Goal: Feedback & Contribution: Contribute content

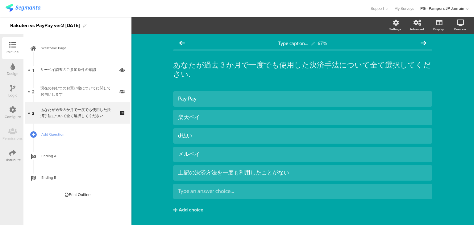
scroll to position [17, 0]
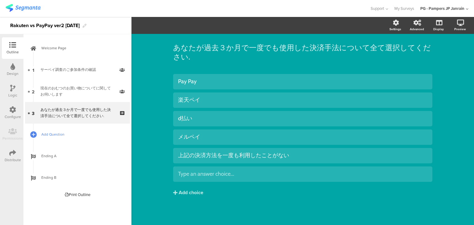
click at [61, 138] on link "Add Question" at bounding box center [77, 135] width 105 height 22
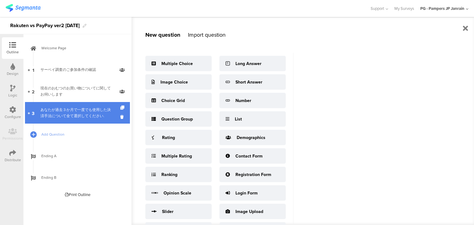
click at [68, 114] on div "あなたが過去３か月で一度でも使用した決済手法について全て選択してください." at bounding box center [77, 113] width 74 height 12
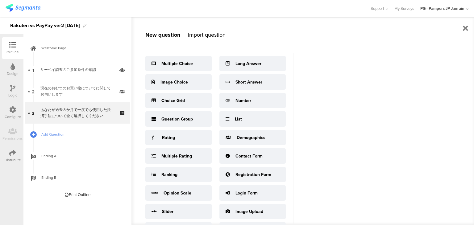
click at [443, 48] on div "New question Import question Multiple Choice Image Choice Choice Grid Question …" at bounding box center [303, 121] width 343 height 208
click at [466, 28] on icon at bounding box center [465, 28] width 5 height 7
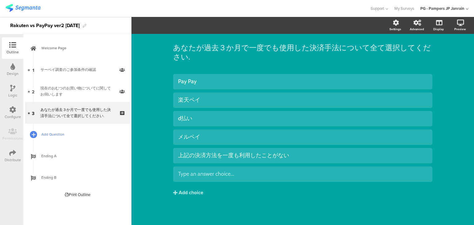
click at [36, 135] on div at bounding box center [33, 134] width 9 height 9
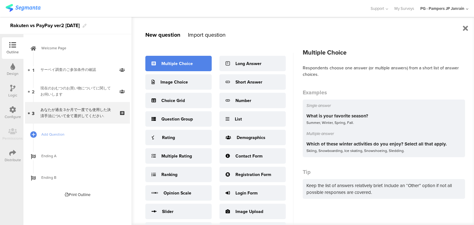
click at [178, 69] on div "Multiple Choice" at bounding box center [178, 63] width 66 height 15
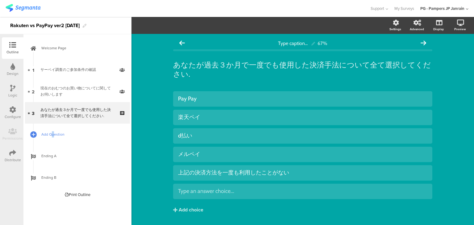
click at [52, 125] on link "Add Question" at bounding box center [77, 135] width 105 height 22
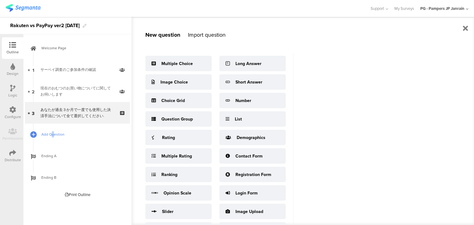
click at [52, 133] on span "Add Question" at bounding box center [80, 135] width 79 height 6
click at [56, 135] on span "Add Question" at bounding box center [80, 135] width 79 height 6
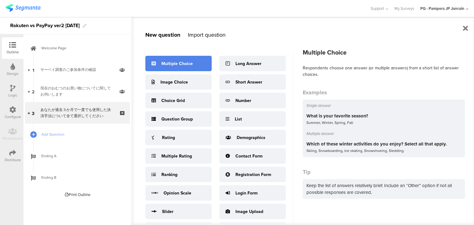
click at [162, 61] on div "Multiple Choice" at bounding box center [176, 64] width 31 height 6
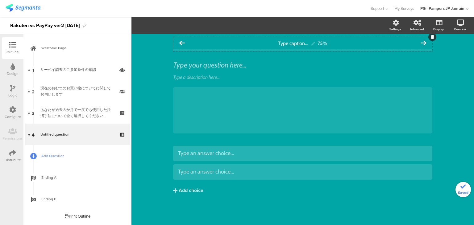
drag, startPoint x: 237, startPoint y: 42, endPoint x: 238, endPoint y: 51, distance: 8.5
click at [238, 51] on div "Type caption... 75%" at bounding box center [302, 44] width 259 height 14
click at [323, 41] on div "Type caption... 75%" at bounding box center [302, 43] width 259 height 12
click at [323, 42] on div "75%" at bounding box center [323, 43] width 10 height 6
click at [346, 42] on div "Type caption... 75%" at bounding box center [302, 43] width 259 height 12
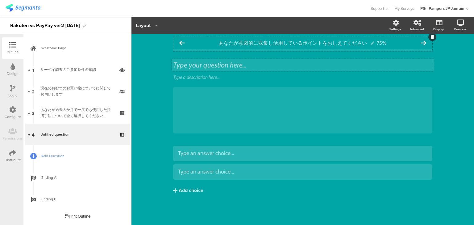
drag, startPoint x: 393, startPoint y: 62, endPoint x: 403, endPoint y: 59, distance: 10.4
click at [393, 62] on div "Type your question here..." at bounding box center [303, 65] width 262 height 12
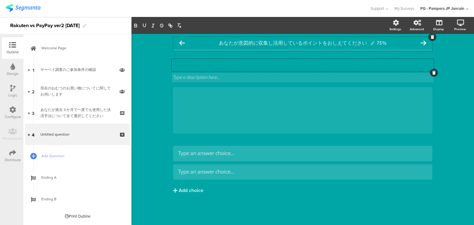
click at [253, 76] on div "Type a description here..." at bounding box center [303, 78] width 262 height 10
click at [433, 70] on div at bounding box center [434, 73] width 8 height 8
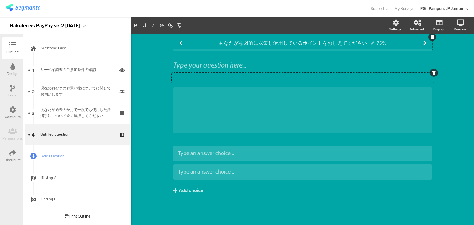
click at [434, 72] on icon at bounding box center [434, 73] width 3 height 4
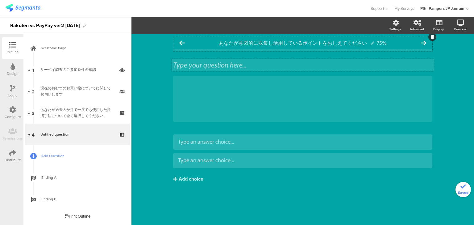
click at [422, 65] on div "Type your question here..." at bounding box center [303, 65] width 262 height 12
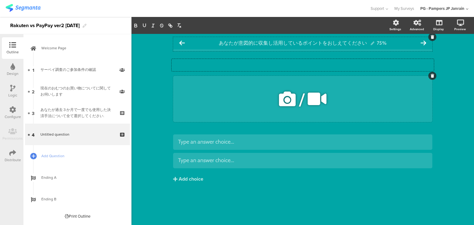
click at [402, 77] on div "/" at bounding box center [302, 99] width 259 height 46
click at [430, 74] on div at bounding box center [433, 76] width 8 height 8
click at [432, 76] on icon at bounding box center [432, 76] width 3 height 4
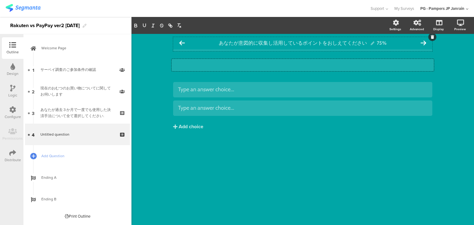
click at [249, 66] on div "Type your question here..." at bounding box center [303, 65] width 262 height 12
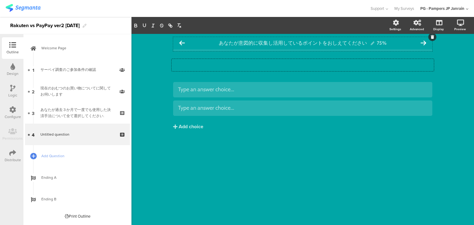
click at [439, 69] on div "あなたが意図的に収集し活用しているポイントをおしえてください 75% Type your question here... Type an answer ch…" at bounding box center [303, 129] width 343 height 191
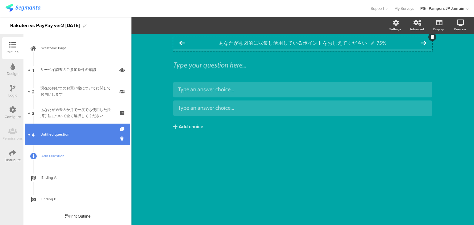
click at [86, 142] on link "4 Untitled question" at bounding box center [77, 135] width 105 height 22
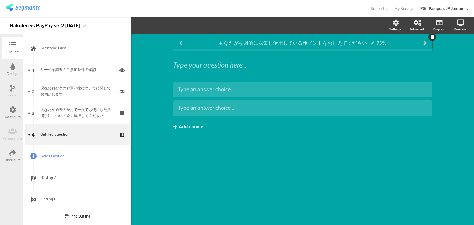
click at [77, 157] on span "Add Question" at bounding box center [80, 156] width 79 height 6
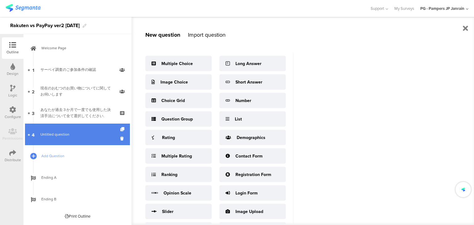
click at [75, 137] on span "Untitled question" at bounding box center [77, 135] width 74 height 6
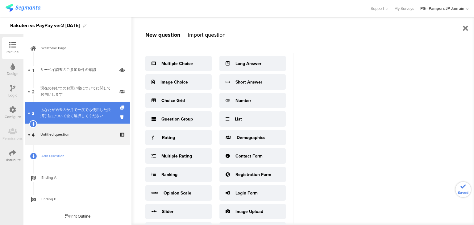
click at [84, 123] on link "3 あなたが過去３か月で一度でも使用した決済手法について全て選択してください." at bounding box center [77, 113] width 105 height 22
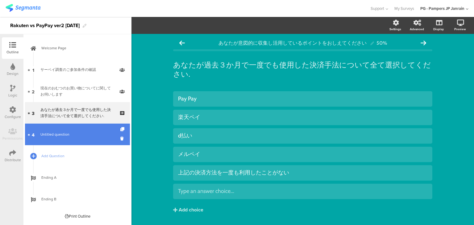
click at [74, 136] on span "Untitled question" at bounding box center [77, 135] width 74 height 6
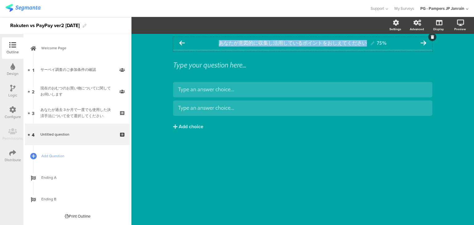
drag, startPoint x: 218, startPoint y: 44, endPoint x: 379, endPoint y: 39, distance: 161.2
click at [379, 39] on div "あなたが意図的に収集し活用しているポイントをおしえてください 75%" at bounding box center [302, 43] width 259 height 12
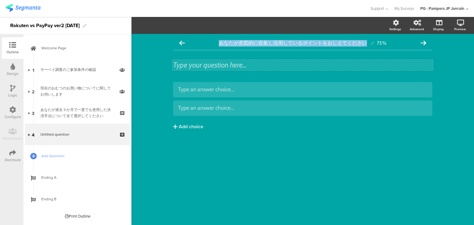
copy span "あなたが意図的に収集し活用しているポイントをおしえてください"
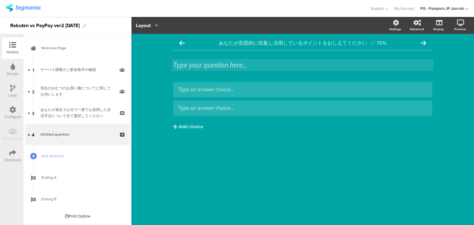
click at [261, 68] on div "Type your question here..." at bounding box center [303, 65] width 262 height 12
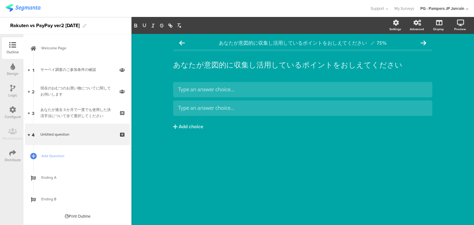
click at [266, 166] on div "あなたが意図的に収集し活用しているポイントをおしえてください 75% あなたが意図的に収集し活用しているポイントをおしえてください あなたが意図的に収集し活用…" at bounding box center [303, 129] width 343 height 191
drag, startPoint x: 338, startPoint y: 41, endPoint x: 359, endPoint y: 44, distance: 21.1
click at [339, 42] on span "あなたが意図的に収集し活用しているポイントをおしえてください" at bounding box center [293, 43] width 148 height 6
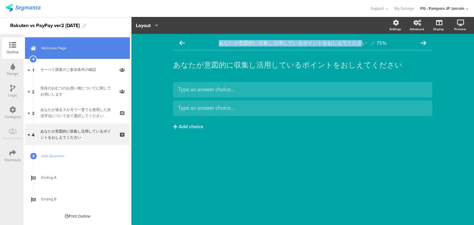
drag, startPoint x: 363, startPoint y: 42, endPoint x: 82, endPoint y: 47, distance: 281.6
click at [82, 47] on div "Outline Design Logic Configure Permissions Distribute New question Import quest…" at bounding box center [237, 121] width 474 height 208
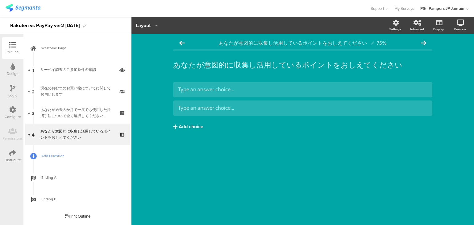
drag, startPoint x: 248, startPoint y: 146, endPoint x: 206, endPoint y: 132, distance: 44.4
click at [247, 146] on div "Type an answer choice... Type an answer choice... Add choice" at bounding box center [302, 119] width 259 height 74
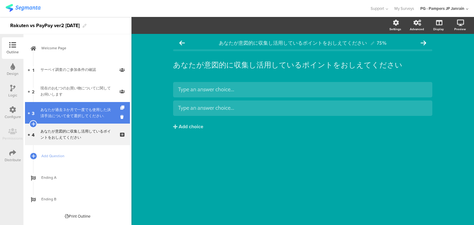
click at [94, 107] on div "あなたが過去３か月で一度でも使用した決済手法について全て選択してください." at bounding box center [77, 113] width 74 height 12
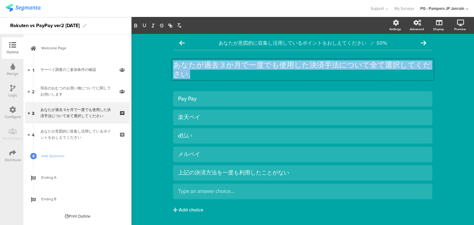
drag, startPoint x: 188, startPoint y: 71, endPoint x: 169, endPoint y: 63, distance: 21.3
click at [169, 63] on div "あなたが意図的に収集し活用しているポイントをおしえてください 50% あなたが過去３か月で一度でも使用した決済手法について全て選択してください. あなたが過去…" at bounding box center [303, 138] width 272 height 209
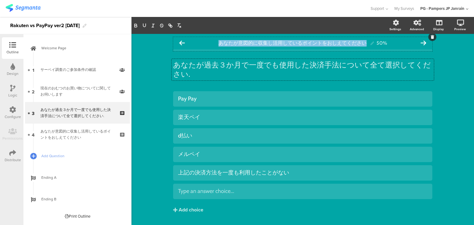
drag, startPoint x: 217, startPoint y: 42, endPoint x: 420, endPoint y: 39, distance: 202.6
click at [420, 39] on div "あなたが意図的に収集し活用しているポイントをおしえてください 50%" at bounding box center [302, 43] width 259 height 12
paste span
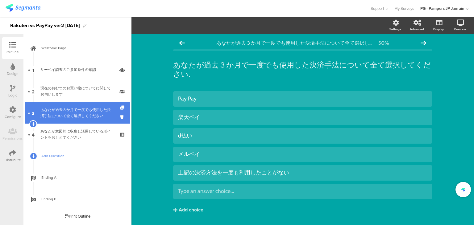
click at [69, 122] on link "3 あなたが過去３か月で一度でも使用した決済手法について全て選択してください." at bounding box center [77, 113] width 105 height 22
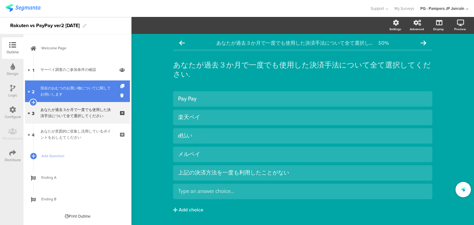
click at [71, 90] on div "現在のおむつのお買い物についてに関してお伺いします" at bounding box center [77, 91] width 74 height 12
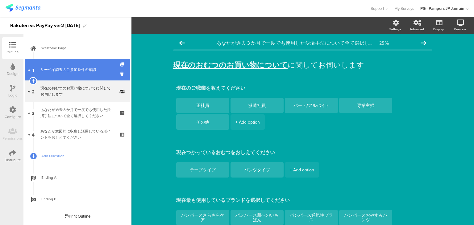
click at [84, 73] on link "1 サーベイ調査のご参加条件の確認" at bounding box center [77, 70] width 105 height 22
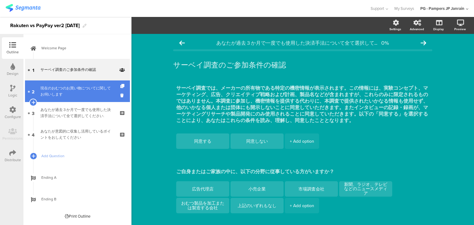
click at [78, 95] on div "現在のおむつのお買い物についてに関してお伺いします" at bounding box center [77, 91] width 74 height 12
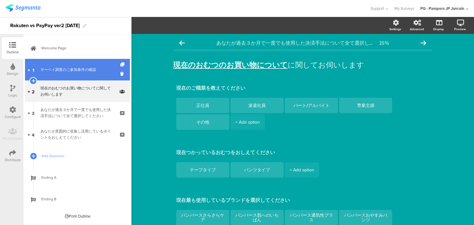
click at [80, 73] on link "1 サーベイ調査のご参加条件の確認" at bounding box center [77, 70] width 105 height 22
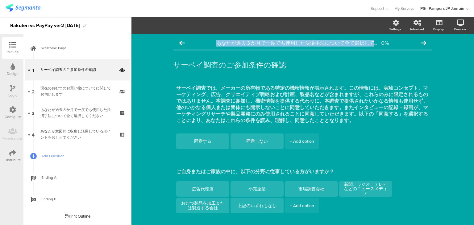
drag, startPoint x: 264, startPoint y: 44, endPoint x: 474, endPoint y: 40, distance: 210.0
click at [474, 40] on div "Settings Advanced Display Preview あなたが過去３か月で一度でも使用した決済手法について全て選択してください. 0%" at bounding box center [303, 121] width 343 height 208
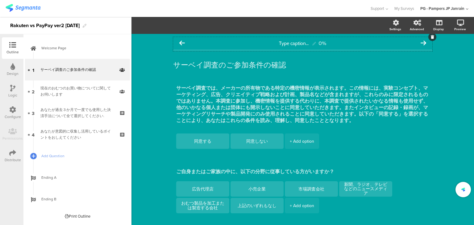
click at [421, 44] on icon at bounding box center [424, 43] width 6 height 6
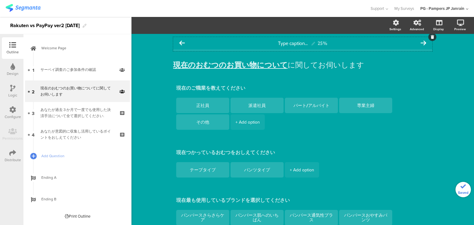
click at [421, 45] on icon at bounding box center [424, 43] width 6 height 6
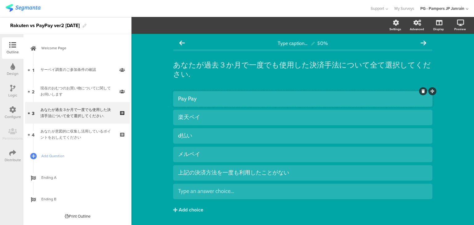
drag, startPoint x: 248, startPoint y: 100, endPoint x: 253, endPoint y: 97, distance: 6.1
drag, startPoint x: 253, startPoint y: 97, endPoint x: 461, endPoint y: 67, distance: 209.2
click at [461, 67] on div "Type caption... 50% あなたが過去３か月で一度でも使用した決済手法について全て選択してください. あなたが過去３か月で一度でも使用した決済手…" at bounding box center [303, 138] width 343 height 209
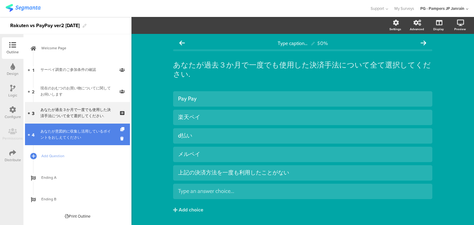
click at [94, 132] on div "あなたが意図的に収集し活用しているポイントをおしえてください" at bounding box center [77, 134] width 74 height 12
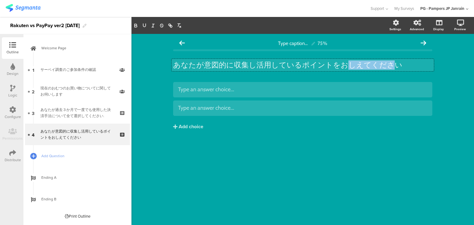
drag, startPoint x: 386, startPoint y: 62, endPoint x: 341, endPoint y: 63, distance: 44.8
click at [341, 63] on div "あなたが意図的に収集し活用しているポイントをおしえてください あなたが意図的に収集し活用しているポイントをおしえてください あなたが意図的に収集し活用している…" at bounding box center [303, 65] width 262 height 12
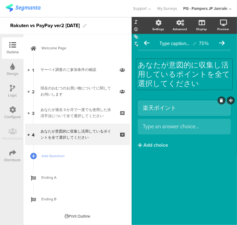
click at [198, 109] on div "楽天ポイント" at bounding box center [184, 108] width 83 height 7
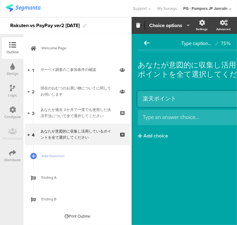
click at [187, 128] on div "楽天ポイント Type an answer choice... Add choice" at bounding box center [206, 117] width 136 height 52
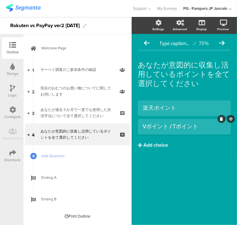
click at [155, 147] on div "Add choice" at bounding box center [155, 145] width 25 height 6
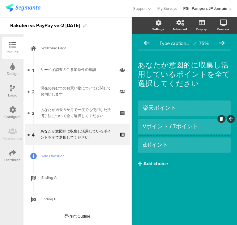
click at [165, 162] on div "Add choice" at bounding box center [155, 164] width 25 height 6
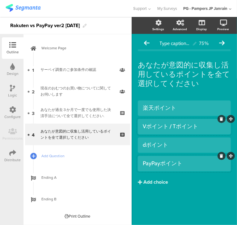
click at [157, 181] on div "Add choice" at bounding box center [155, 182] width 25 height 6
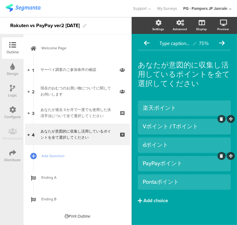
click at [161, 202] on div "Add choice" at bounding box center [155, 201] width 25 height 6
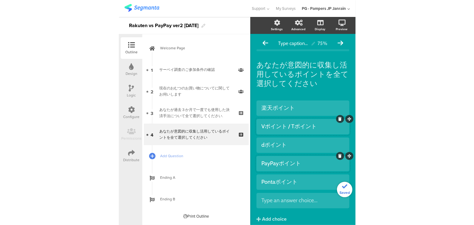
scroll to position [8, 0]
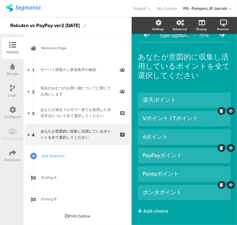
click at [50, 162] on link "Add Question" at bounding box center [77, 156] width 105 height 22
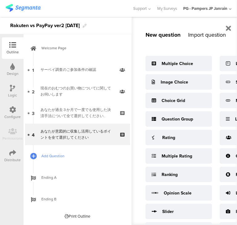
click at [52, 157] on span "Add Question" at bounding box center [80, 156] width 79 height 6
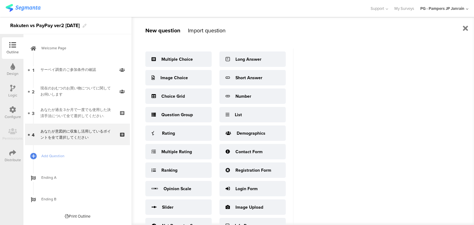
scroll to position [0, 0]
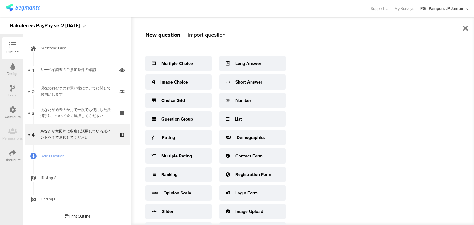
click at [212, 31] on div "Import question" at bounding box center [207, 35] width 38 height 8
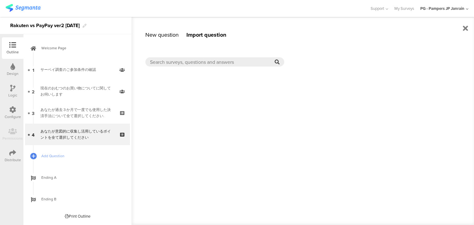
click at [175, 31] on div "New question" at bounding box center [161, 35] width 33 height 8
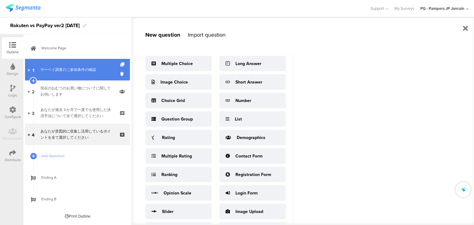
click at [88, 67] on div "サーベイ調査のご参加条件の確認" at bounding box center [77, 70] width 74 height 6
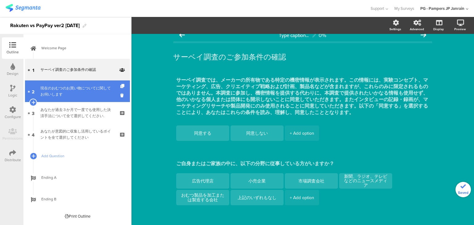
click at [85, 87] on div "現在のおむつのお買い物についてに関してお伺いします" at bounding box center [77, 91] width 74 height 12
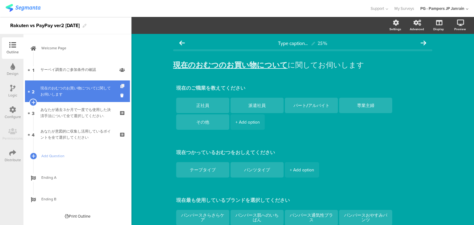
click at [121, 86] on icon at bounding box center [122, 86] width 5 height 4
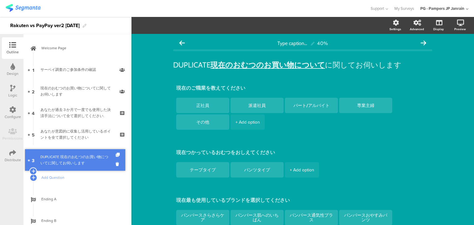
drag, startPoint x: 62, startPoint y: 110, endPoint x: 72, endPoint y: 149, distance: 40.4
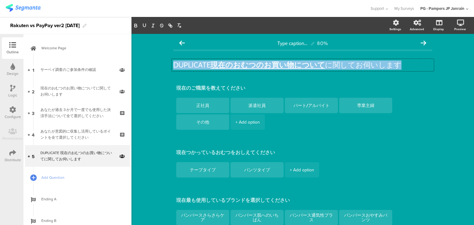
drag, startPoint x: 391, startPoint y: 64, endPoint x: 151, endPoint y: 65, distance: 239.9
click at [151, 65] on div "Type caption... 80% DUPLICATE 現在のおむつのお買い物について に関してお伺いします DUPLICATE 現在のおむつのお買い物に…" at bounding box center [303, 229] width 343 height 391
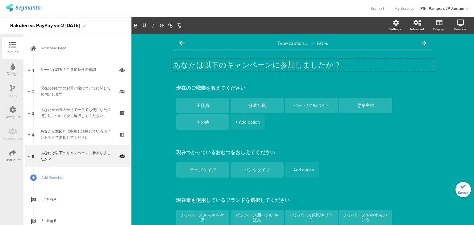
click at [447, 86] on div "Type caption... 80% あなたは以下のキャンペーンに参加しましたか？ あなたは以下のキャンペーンに参加しましたか？ あなたは以下のキャンペーン…" at bounding box center [303, 229] width 343 height 391
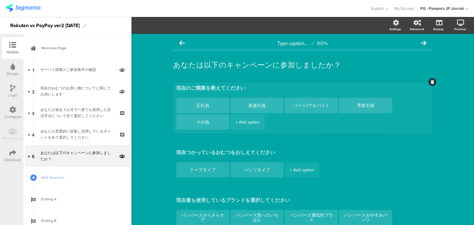
scroll to position [62, 0]
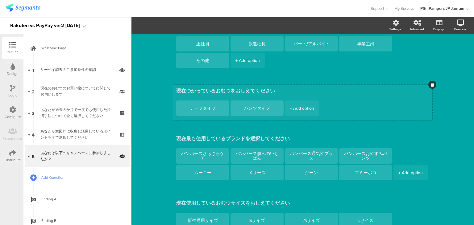
click at [433, 84] on div at bounding box center [433, 85] width 8 height 8
click at [431, 84] on icon at bounding box center [432, 85] width 3 height 4
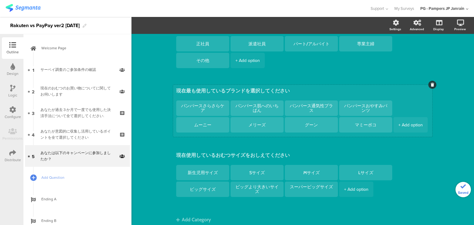
click at [431, 86] on icon at bounding box center [432, 85] width 3 height 4
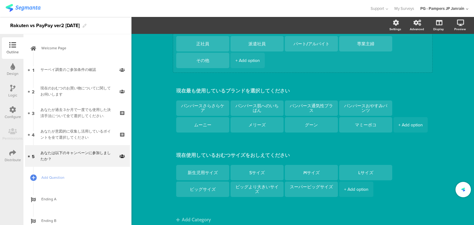
scroll to position [23, 0]
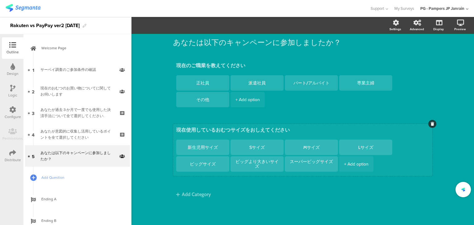
click at [430, 126] on div at bounding box center [433, 124] width 8 height 8
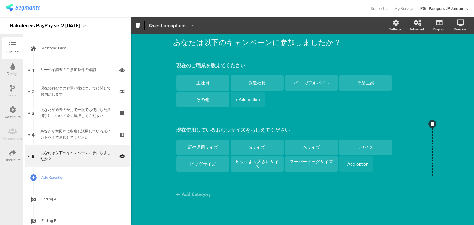
click at [178, 25] on span "Question options" at bounding box center [168, 25] width 38 height 7
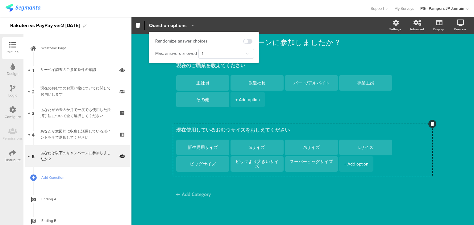
click at [468, 95] on div "Type caption... 80% あなたは以下のキャンペーンに参加しましたか？ あなたは以下のキャンペーンに参加しましたか？ 現在のご職業を教えてくださ…" at bounding box center [303, 118] width 343 height 214
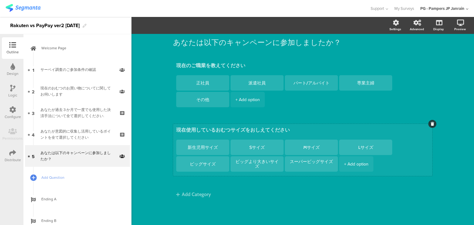
click at [431, 125] on icon at bounding box center [432, 124] width 3 height 4
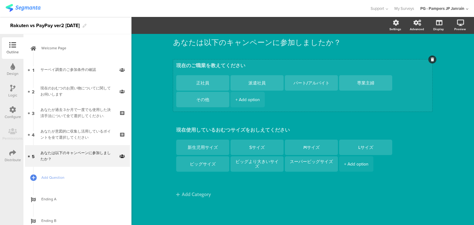
scroll to position [0, 0]
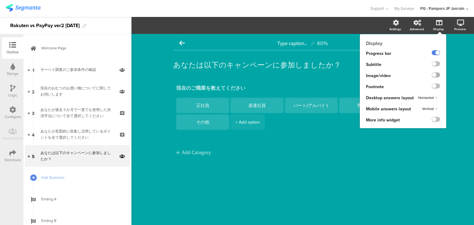
click at [438, 74] on label at bounding box center [436, 75] width 8 height 5
click at [0, 0] on input "checkbox" at bounding box center [0, 0] width 0 height 0
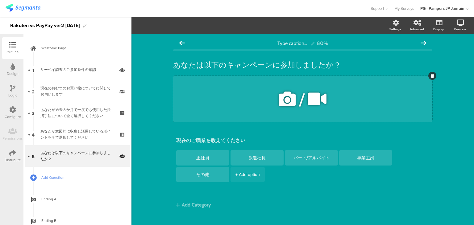
click at [301, 89] on span "/" at bounding box center [301, 99] width 5 height 20
click at [448, 124] on div "Type caption... 80% あなたは以下のキャンペーンに参加しましたか？ あなたは以下のキャンペーンに参加しましたか？ /" at bounding box center [303, 135] width 343 height 202
click at [324, 96] on icon at bounding box center [317, 99] width 23 height 21
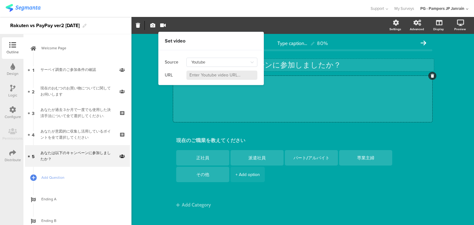
click at [341, 61] on div "あなたは以下のキャンペーンに参加しましたか？ あなたは以下のキャンペーンに参加しましたか？" at bounding box center [303, 65] width 262 height 12
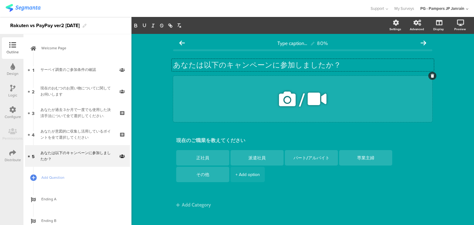
click at [259, 93] on div "/" at bounding box center [302, 99] width 259 height 46
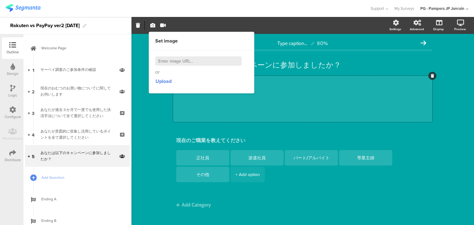
drag, startPoint x: 180, startPoint y: 61, endPoint x: 177, endPoint y: 68, distance: 8.3
click at [180, 61] on input at bounding box center [198, 61] width 86 height 9
click at [168, 80] on span "Upload" at bounding box center [164, 81] width 16 height 7
click at [154, 82] on div "or Upload" at bounding box center [201, 71] width 105 height 43
drag, startPoint x: 170, startPoint y: 75, endPoint x: 174, endPoint y: 73, distance: 4.0
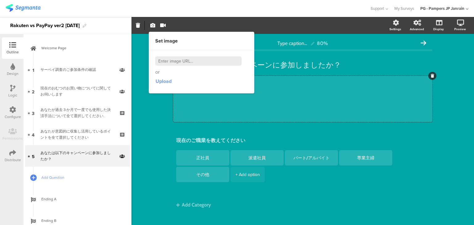
click at [174, 73] on div "or Upload" at bounding box center [201, 72] width 93 height 30
click at [163, 81] on span "Upload" at bounding box center [164, 81] width 16 height 7
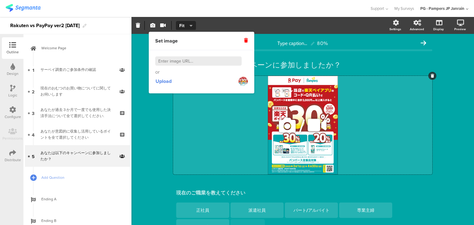
click at [290, 122] on icon at bounding box center [287, 125] width 21 height 21
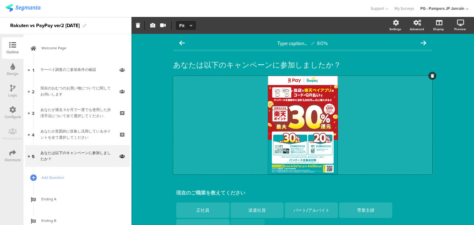
click at [467, 136] on div "Type caption... 80% あなたは以下のキャンペーンに参加しましたか？ あなたは以下のキャンペーンに参加しましたか？ /" at bounding box center [303, 161] width 343 height 254
click at [314, 100] on div "/" at bounding box center [302, 125] width 259 height 99
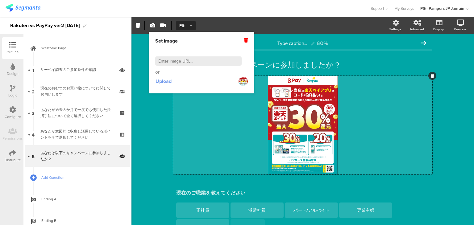
click at [169, 81] on span "Upload" at bounding box center [164, 81] width 16 height 7
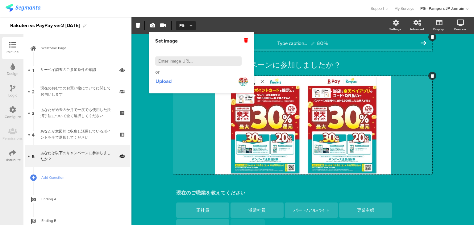
click at [372, 48] on div "Type caption... 80%" at bounding box center [302, 43] width 259 height 12
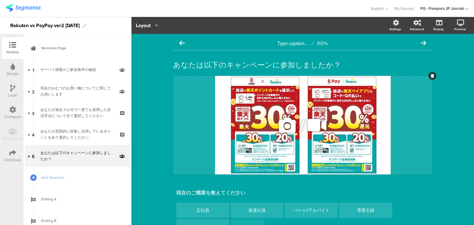
scroll to position [63, 0]
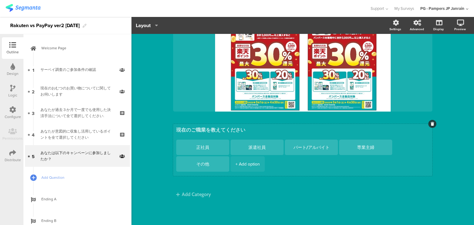
click at [429, 124] on div at bounding box center [433, 124] width 8 height 8
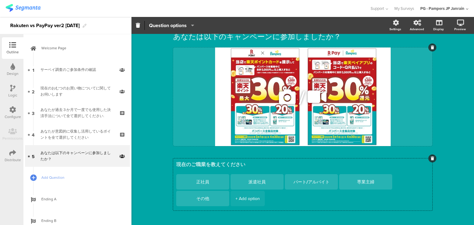
scroll to position [0, 0]
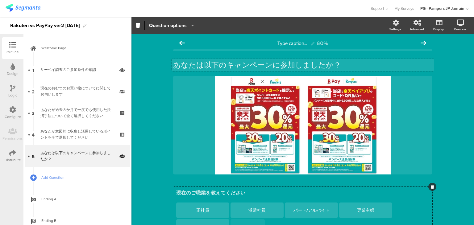
click at [357, 71] on div "あなたは以下のキャンペーンに参加しましたか？ あなたは以下のキャンペーンに参加しましたか？" at bounding box center [303, 65] width 262 height 12
click at [354, 67] on p "あなたは以下のキャンペーンに参加しましたか？" at bounding box center [302, 65] width 259 height 9
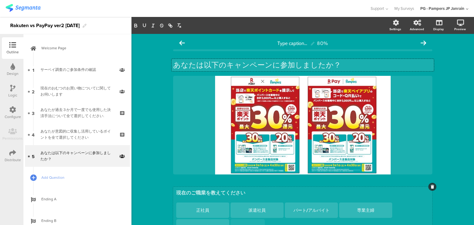
click at [245, 197] on textarea "現在のご職業を教えてください" at bounding box center [302, 193] width 253 height 7
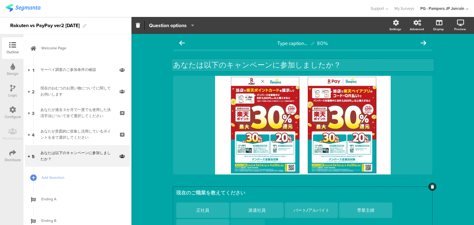
click at [327, 64] on div "あなたは以下のキャンペーンに参加しましたか？ あなたは以下のキャンペーンに参加しましたか？" at bounding box center [303, 65] width 262 height 12
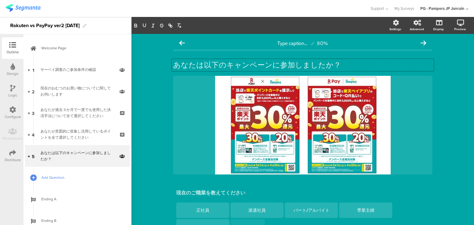
click at [52, 176] on span "Add Question" at bounding box center [80, 178] width 79 height 6
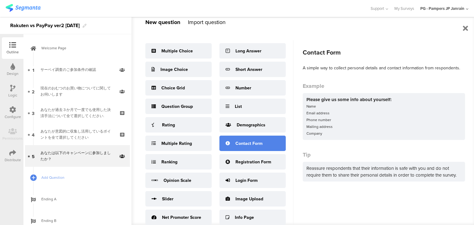
scroll to position [5, 0]
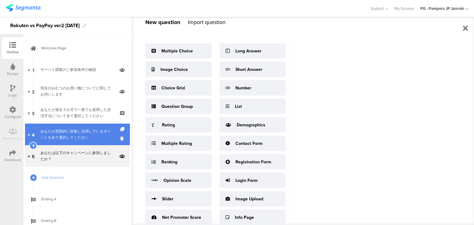
click at [82, 134] on div "あなたが意図的に収集し活用しているポイントを全て選択してください" at bounding box center [77, 134] width 74 height 12
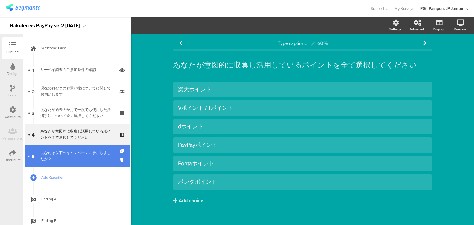
click at [80, 148] on link "5 あなたは以下のキャンペーンに参加しましたか？" at bounding box center [77, 156] width 105 height 22
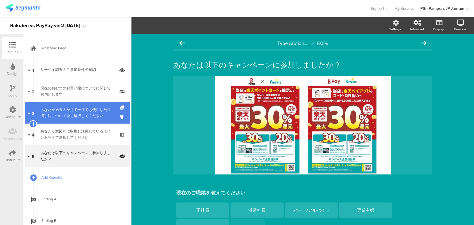
click at [108, 123] on link "3 あなたが過去３か月で一度でも使用した決済手法について全て選択してください." at bounding box center [77, 113] width 105 height 22
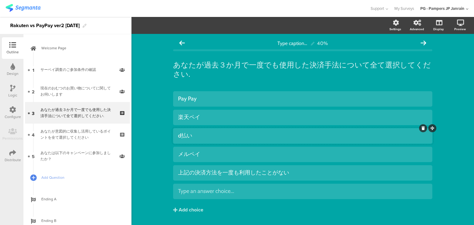
click at [196, 130] on div at bounding box center [302, 135] width 259 height 15
click at [183, 24] on span "Choice options" at bounding box center [169, 25] width 40 height 7
click at [156, 97] on div "Type caption... 40% あなたが過去３か月で一度でも使用した決済手法について全て選択してください. あなたが過去３か月で一度でも使用した決済手…" at bounding box center [303, 138] width 343 height 209
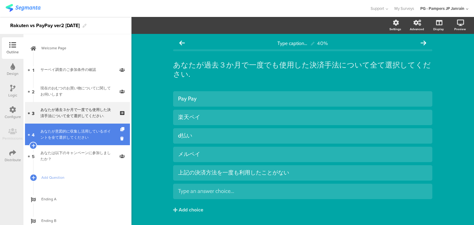
click at [75, 134] on div "あなたが意図的に収集し活用しているポイントを全て選択してください" at bounding box center [77, 134] width 74 height 12
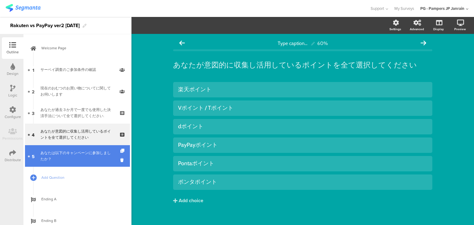
click at [81, 158] on div "あなたは以下のキャンペーンに参加しましたか？" at bounding box center [77, 156] width 74 height 12
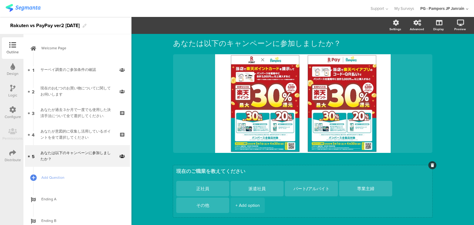
scroll to position [62, 0]
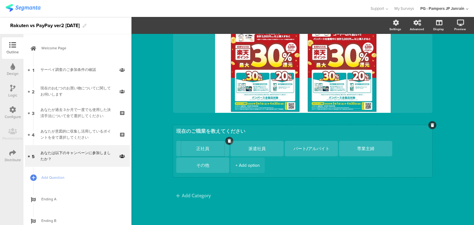
click at [207, 147] on textarea "正社員" at bounding box center [202, 149] width 43 height 5
type textarea "正"
type textarea "参加した"
click at [268, 149] on textarea "派遣社員" at bounding box center [257, 149] width 43 height 5
type textarea "派"
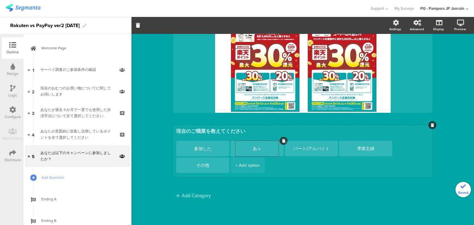
type textarea "あ"
type textarea "知っていたが参加しなかった"
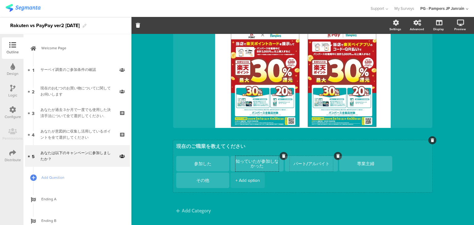
click at [315, 164] on textarea "パート/アルバイト" at bounding box center [311, 164] width 43 height 5
type textarea "パ"
type textarea "し"
type textarea "このキャンペーンをしらなかったから参加しなかった"
click at [228, 172] on icon at bounding box center [229, 173] width 3 height 4
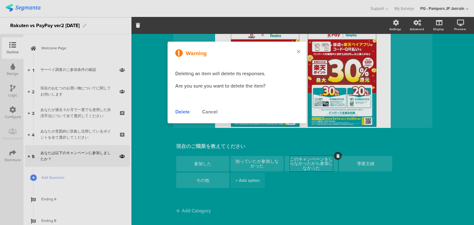
click at [184, 114] on div "Delete" at bounding box center [182, 111] width 15 height 7
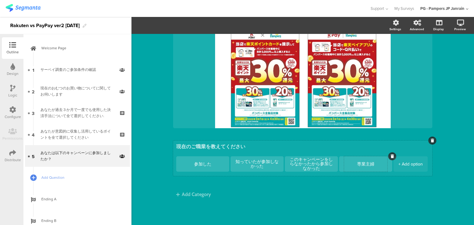
click at [368, 160] on div "専業主婦" at bounding box center [365, 164] width 43 height 15
click at [388, 157] on div at bounding box center [392, 157] width 8 height 8
click at [388, 155] on div at bounding box center [392, 157] width 8 height 8
click at [382, 155] on icon at bounding box center [383, 157] width 3 height 4
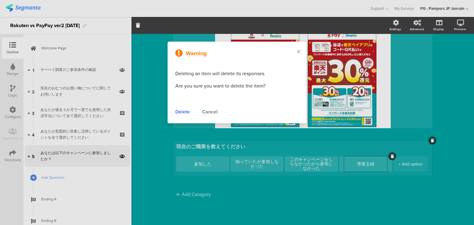
click at [178, 109] on div "Delete" at bounding box center [182, 111] width 15 height 7
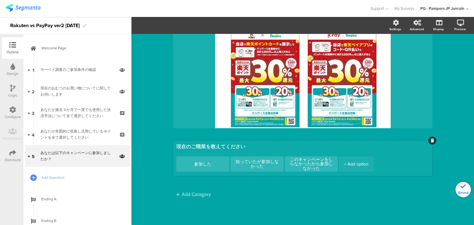
scroll to position [16, 0]
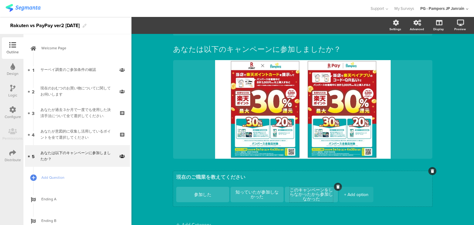
click at [315, 196] on textarea "このキャンペーンをしらなかったから参加しなかった" at bounding box center [311, 195] width 43 height 14
type textarea "このキャンペーンを知らなかったため参加しなかった"
click at [188, 181] on textarea "現在のご職業を教えてください" at bounding box center [302, 177] width 253 height 7
drag, startPoint x: 230, startPoint y: 178, endPoint x: 188, endPoint y: 177, distance: 42.3
click at [188, 177] on textarea "現在のご職業を教えてください" at bounding box center [302, 177] width 253 height 7
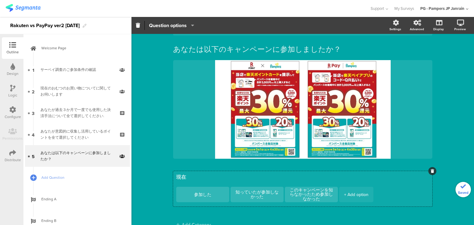
type textarea "現"
type textarea "い"
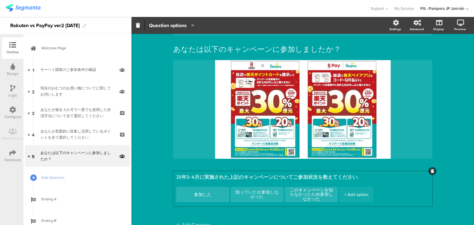
scroll to position [14, 0]
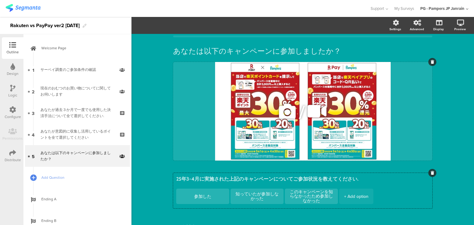
type textarea "25年3-4月に実施された上記のキャンペーンについてご参加状況を教えてください."
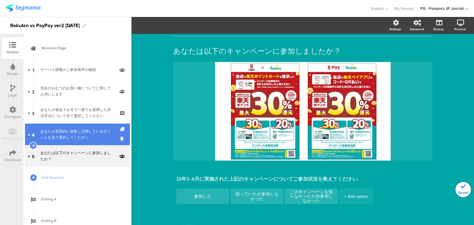
click at [88, 135] on div "あなたが意図的に収集し活用しているポイントを全て選択してください" at bounding box center [77, 134] width 74 height 12
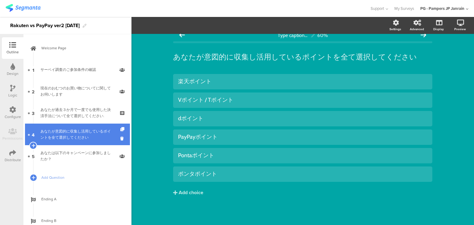
scroll to position [8, 0]
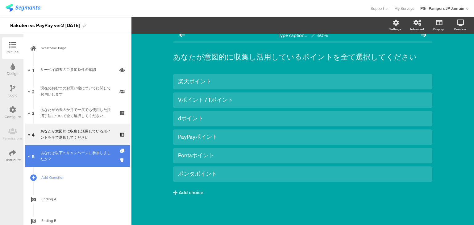
click at [72, 157] on div "あなたは以下のキャンペーンに参加しましたか？" at bounding box center [77, 156] width 74 height 12
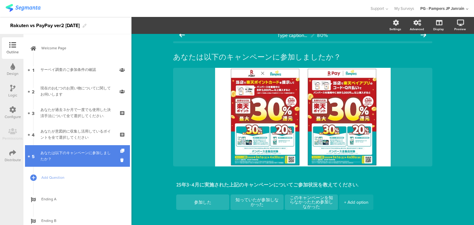
scroll to position [14, 0]
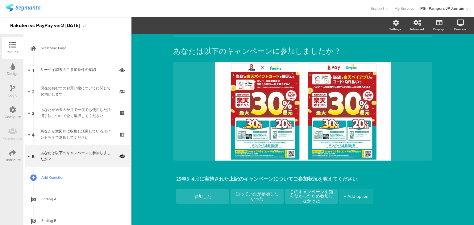
click at [59, 175] on span "Add Question" at bounding box center [80, 178] width 79 height 6
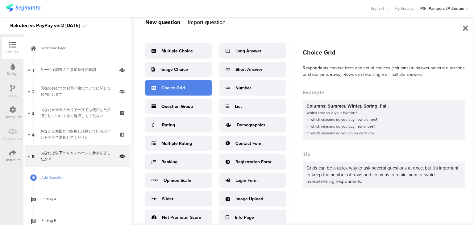
click at [180, 83] on div "Choice Grid" at bounding box center [178, 87] width 66 height 15
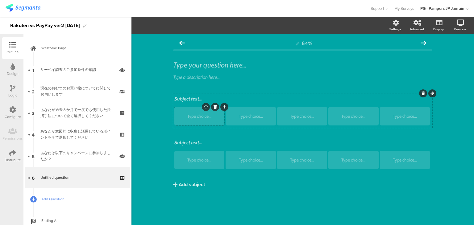
click at [254, 35] on div "84% Type your question here... Type a description here... Subject text... Type …" at bounding box center [303, 123] width 272 height 179
click at [259, 48] on div "84%" at bounding box center [302, 43] width 259 height 12
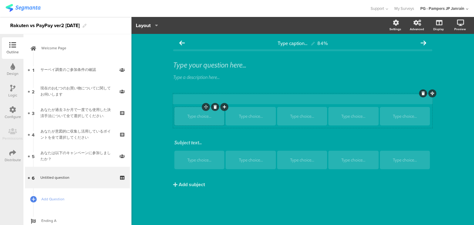
click at [197, 100] on div "Subject text..." at bounding box center [303, 99] width 260 height 10
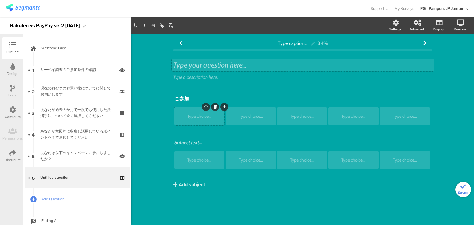
click at [200, 63] on div "Type your question here..." at bounding box center [303, 65] width 262 height 12
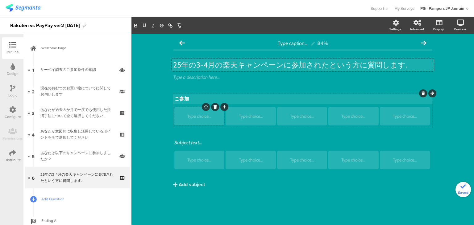
click at [187, 100] on div "ご参加 ご参加" at bounding box center [303, 99] width 260 height 10
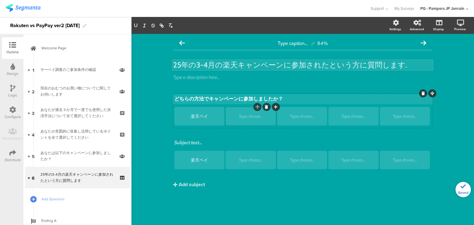
click at [256, 122] on div "Type choice..." at bounding box center [251, 116] width 48 height 19
click at [214, 118] on div "楽天ペイ" at bounding box center [199, 117] width 48 height 6
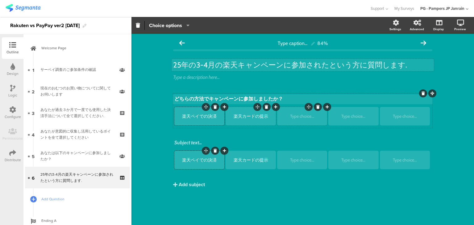
click at [295, 119] on div "Type choice..." at bounding box center [302, 116] width 48 height 19
click at [319, 106] on icon at bounding box center [317, 107] width 3 height 4
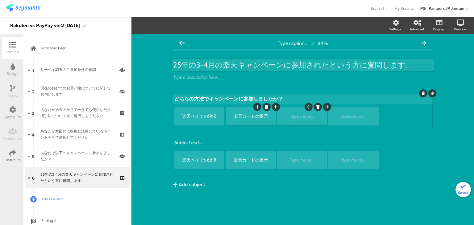
click at [319, 107] on icon at bounding box center [317, 107] width 3 height 4
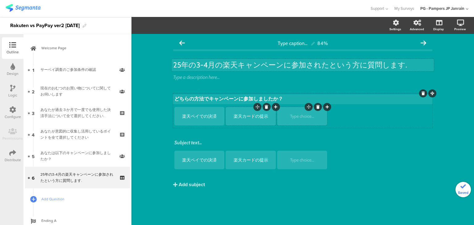
click at [317, 105] on icon at bounding box center [317, 107] width 3 height 4
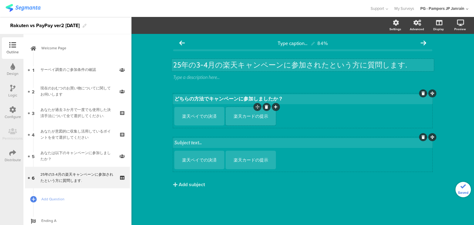
click at [192, 144] on div "Subject text..." at bounding box center [303, 143] width 260 height 10
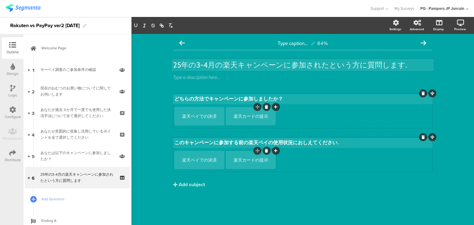
click at [277, 150] on icon at bounding box center [275, 151] width 3 height 4
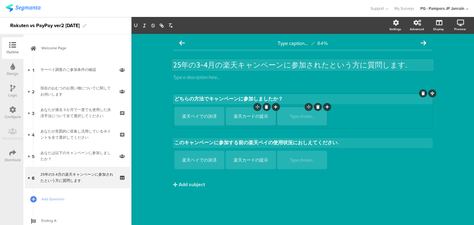
click at [308, 111] on div "Type choice..." at bounding box center [302, 116] width 48 height 19
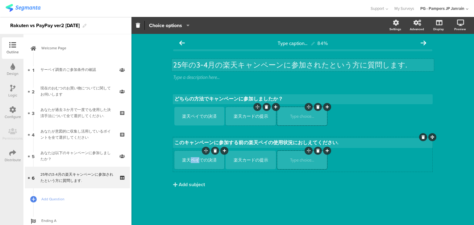
click at [199, 159] on div "楽天ペイでの決済" at bounding box center [199, 160] width 48 height 6
click at [421, 136] on div at bounding box center [423, 137] width 8 height 8
click at [423, 136] on icon at bounding box center [423, 138] width 3 height 4
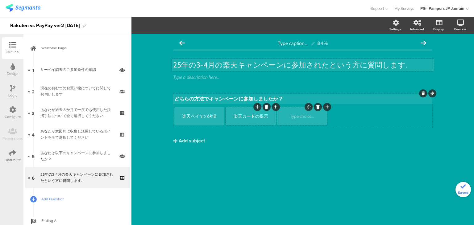
click at [317, 105] on div at bounding box center [318, 107] width 8 height 8
click at [192, 143] on div "Add subject" at bounding box center [192, 140] width 26 height 7
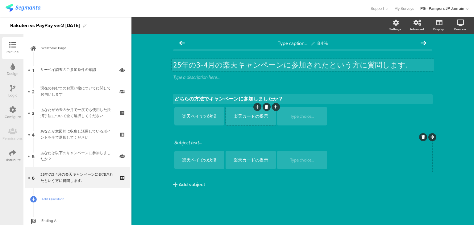
click at [421, 137] on div at bounding box center [423, 137] width 8 height 8
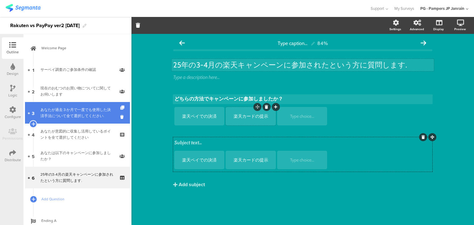
click at [82, 113] on div "あなたが過去３か月で一度でも使用した決済手法について全て選択してください." at bounding box center [77, 113] width 74 height 12
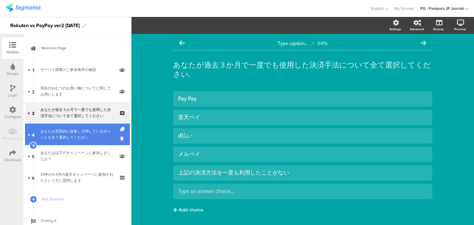
click at [76, 139] on div "あなたが意図的に収集し活用しているポイントを全て選択してください" at bounding box center [77, 134] width 74 height 12
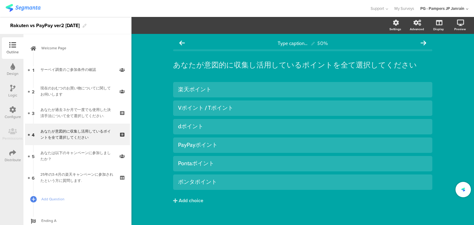
click at [76, 91] on div "現在のおむつのお買い物についてに関してお伺いします" at bounding box center [77, 91] width 74 height 12
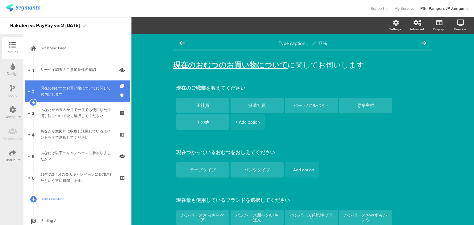
click at [120, 87] on icon at bounding box center [122, 86] width 5 height 4
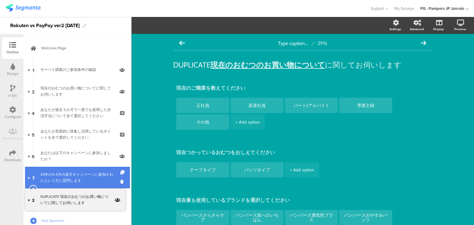
drag, startPoint x: 45, startPoint y: 142, endPoint x: 55, endPoint y: 183, distance: 41.9
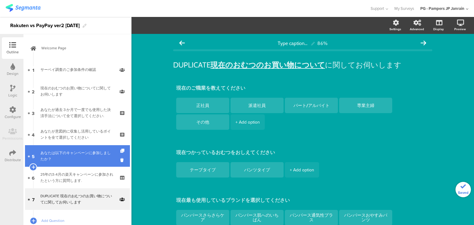
scroll to position [31, 0]
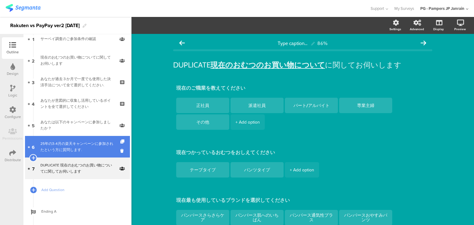
click at [77, 147] on div "25年の3-4月の楽天キャンペーンに参加されたという方に質問します." at bounding box center [77, 147] width 74 height 12
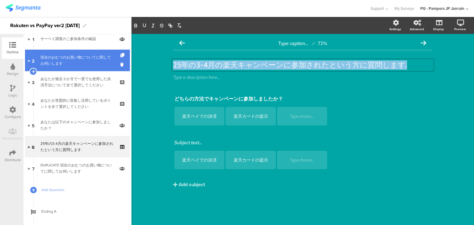
drag, startPoint x: 406, startPoint y: 62, endPoint x: 85, endPoint y: 52, distance: 321.3
click at [85, 52] on div "Outline Design Logic Configure Permissions Distribute New question Import quest…" at bounding box center [237, 121] width 474 height 208
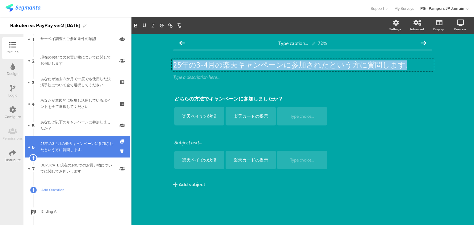
copy p "25年の3-4月の楽天キャンペーンに参加されたという方に質問します."
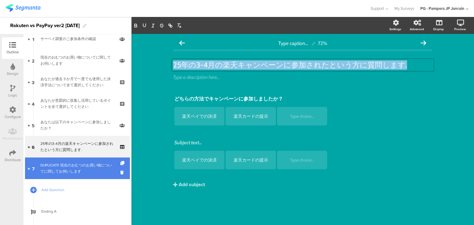
click at [66, 169] on div "DUPLICATE 現在のおむつのお買い物についてに関してお伺いします" at bounding box center [77, 168] width 74 height 12
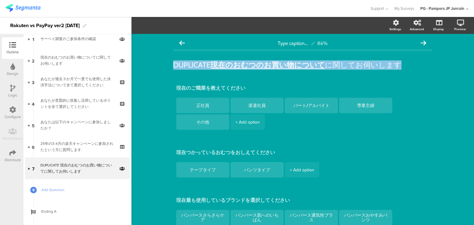
drag, startPoint x: 173, startPoint y: 64, endPoint x: 474, endPoint y: 56, distance: 300.8
click at [474, 56] on div "Settings Advanced Display Preview Type caption... 86%" at bounding box center [303, 121] width 343 height 208
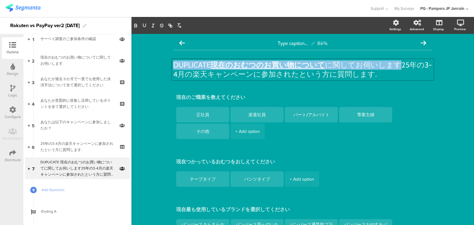
drag, startPoint x: 394, startPoint y: 63, endPoint x: 0, endPoint y: 50, distance: 393.9
click at [0, 50] on div "Outline Design Logic Configure Permissions Distribute New question Import quest…" at bounding box center [237, 121] width 474 height 208
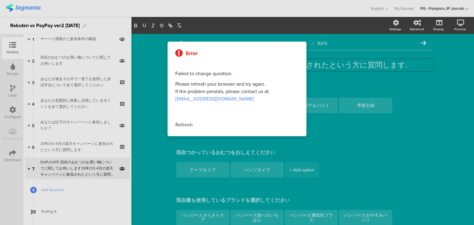
click at [408, 65] on div at bounding box center [237, 112] width 474 height 225
click at [402, 52] on div at bounding box center [237, 112] width 474 height 225
click at [251, 61] on div "Error Failed to change question. Please refresh your browser and try again. If …" at bounding box center [237, 89] width 139 height 95
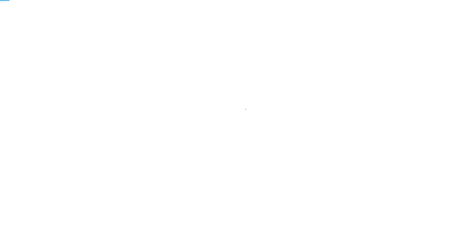
click at [420, 184] on div at bounding box center [237, 112] width 474 height 225
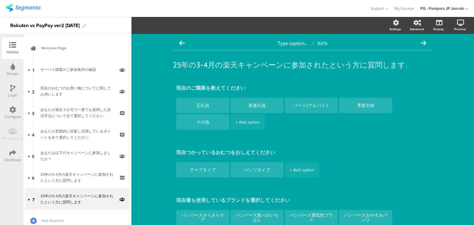
scroll to position [64, 0]
